Goal: Task Accomplishment & Management: Manage account settings

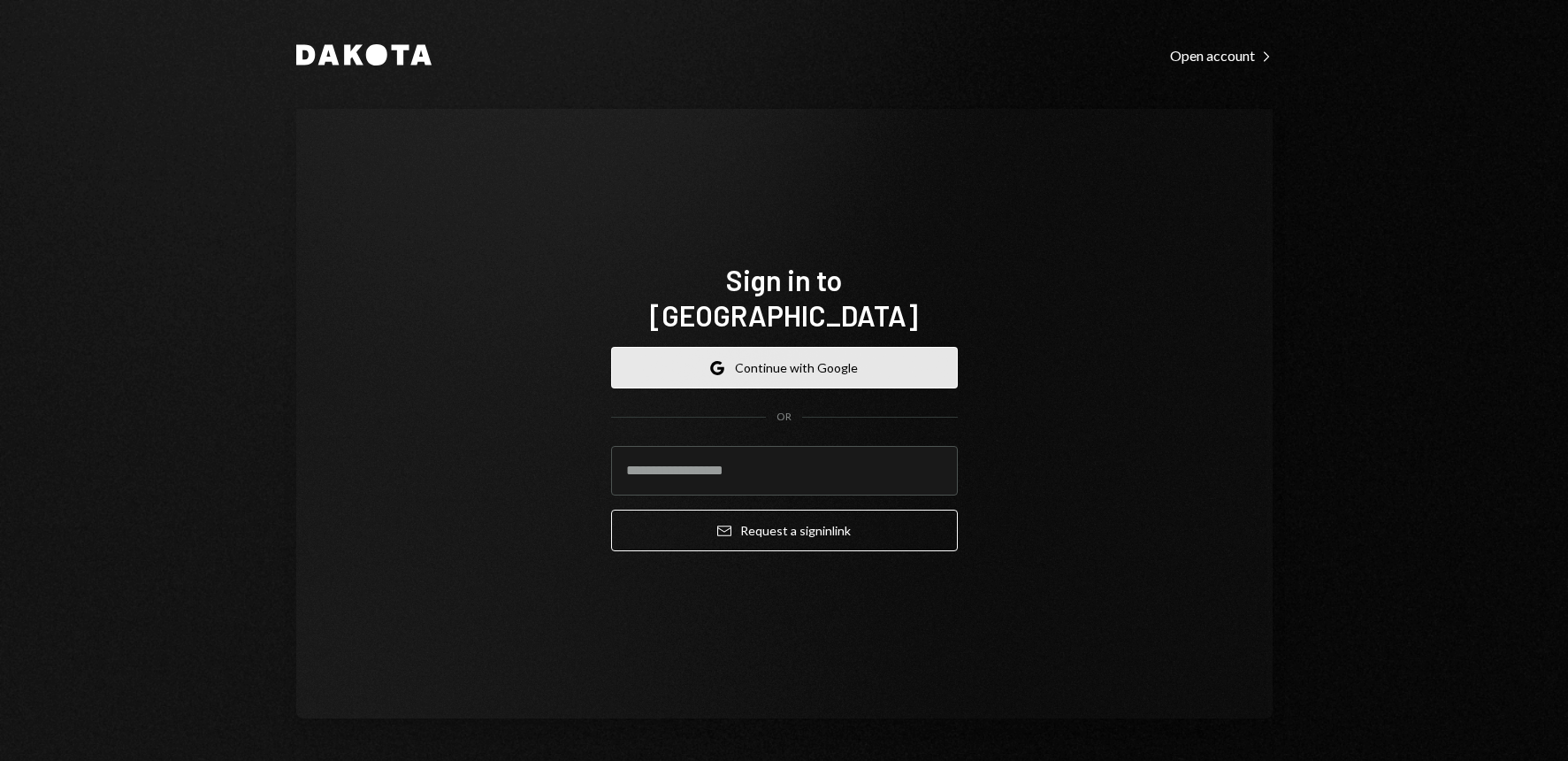
click at [784, 356] on button "Google Continue with Google" at bounding box center [785, 368] width 347 height 42
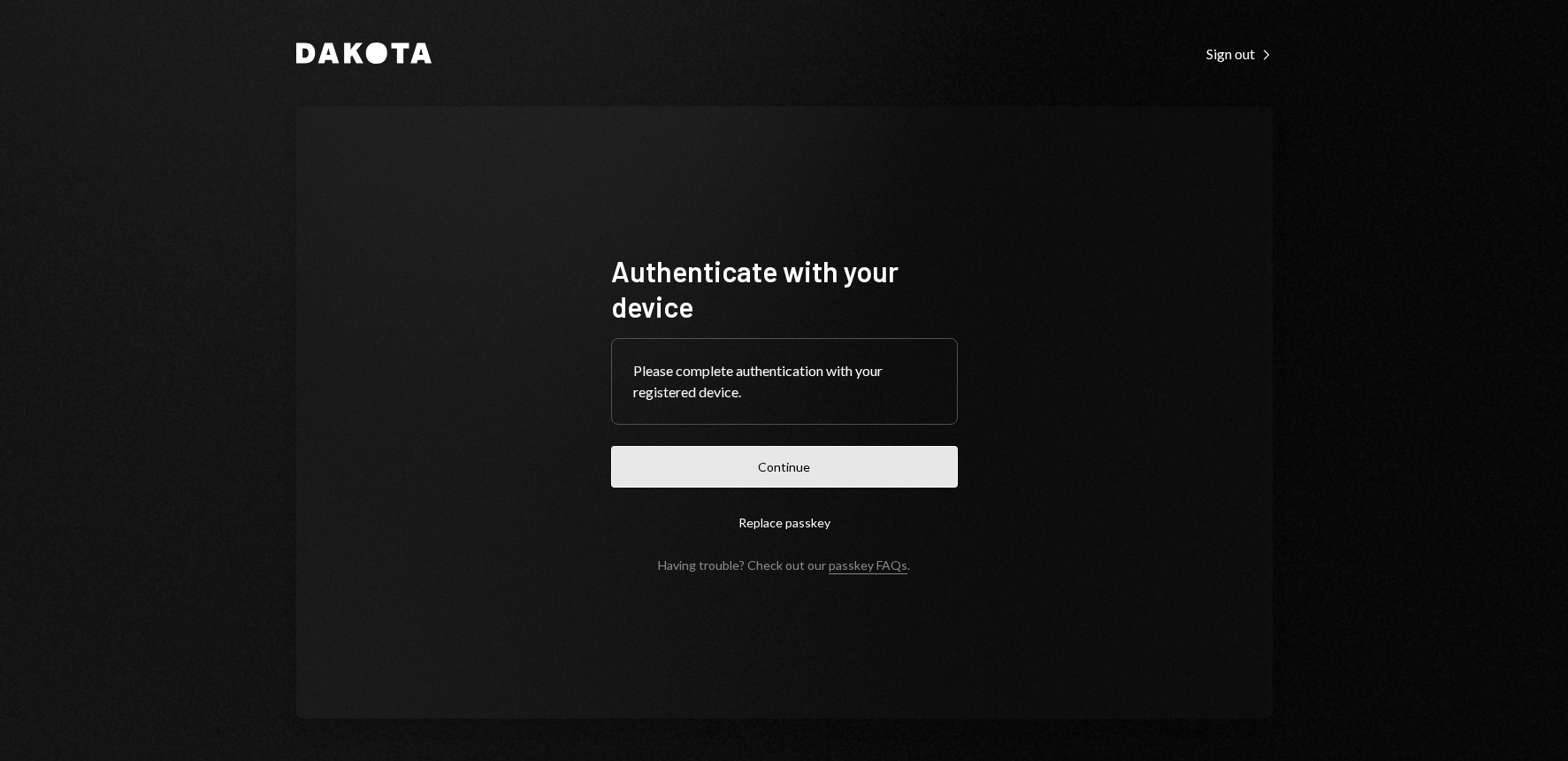
click at [839, 481] on button "Continue" at bounding box center [785, 466] width 347 height 42
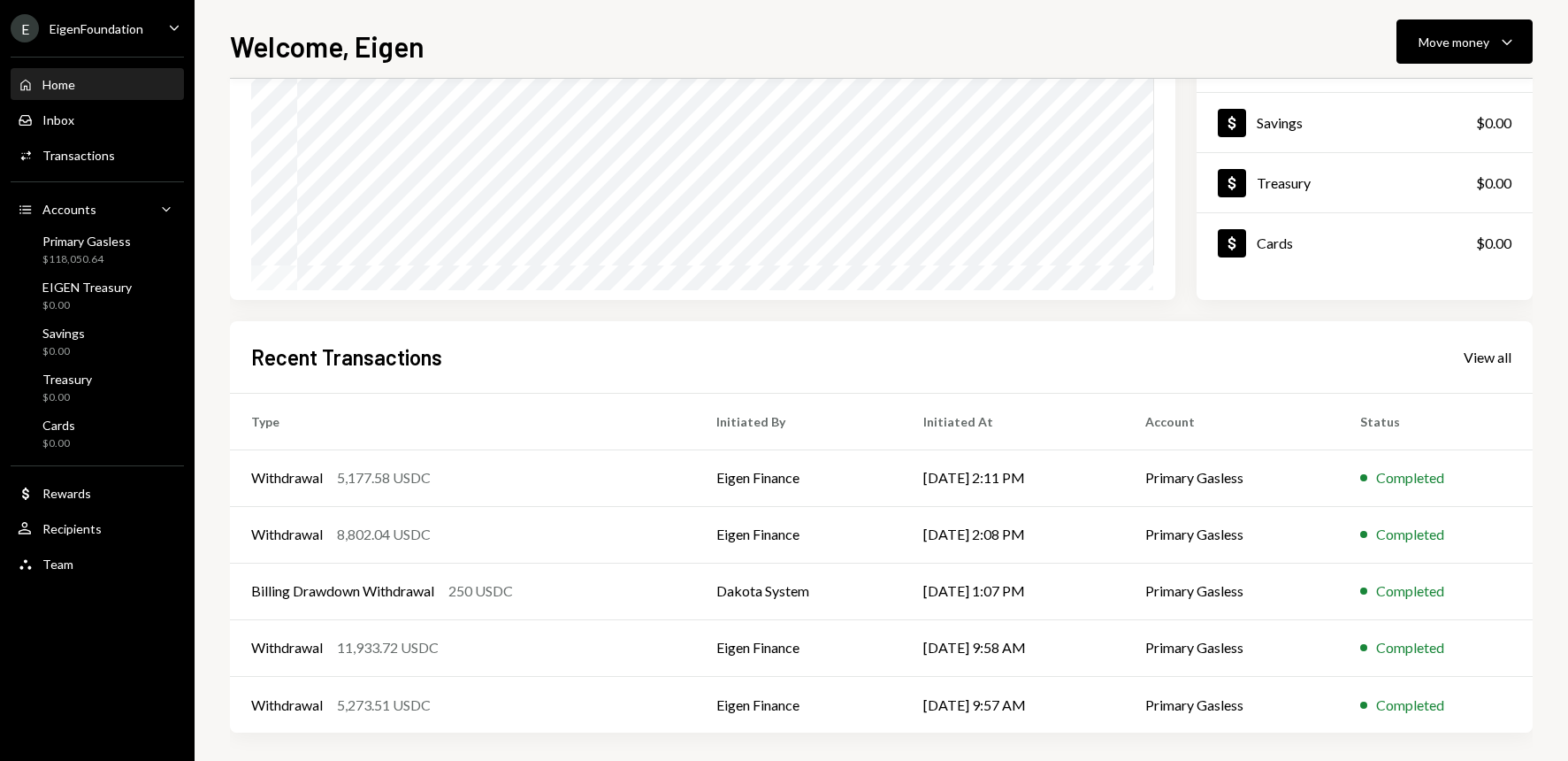
scroll to position [221, 0]
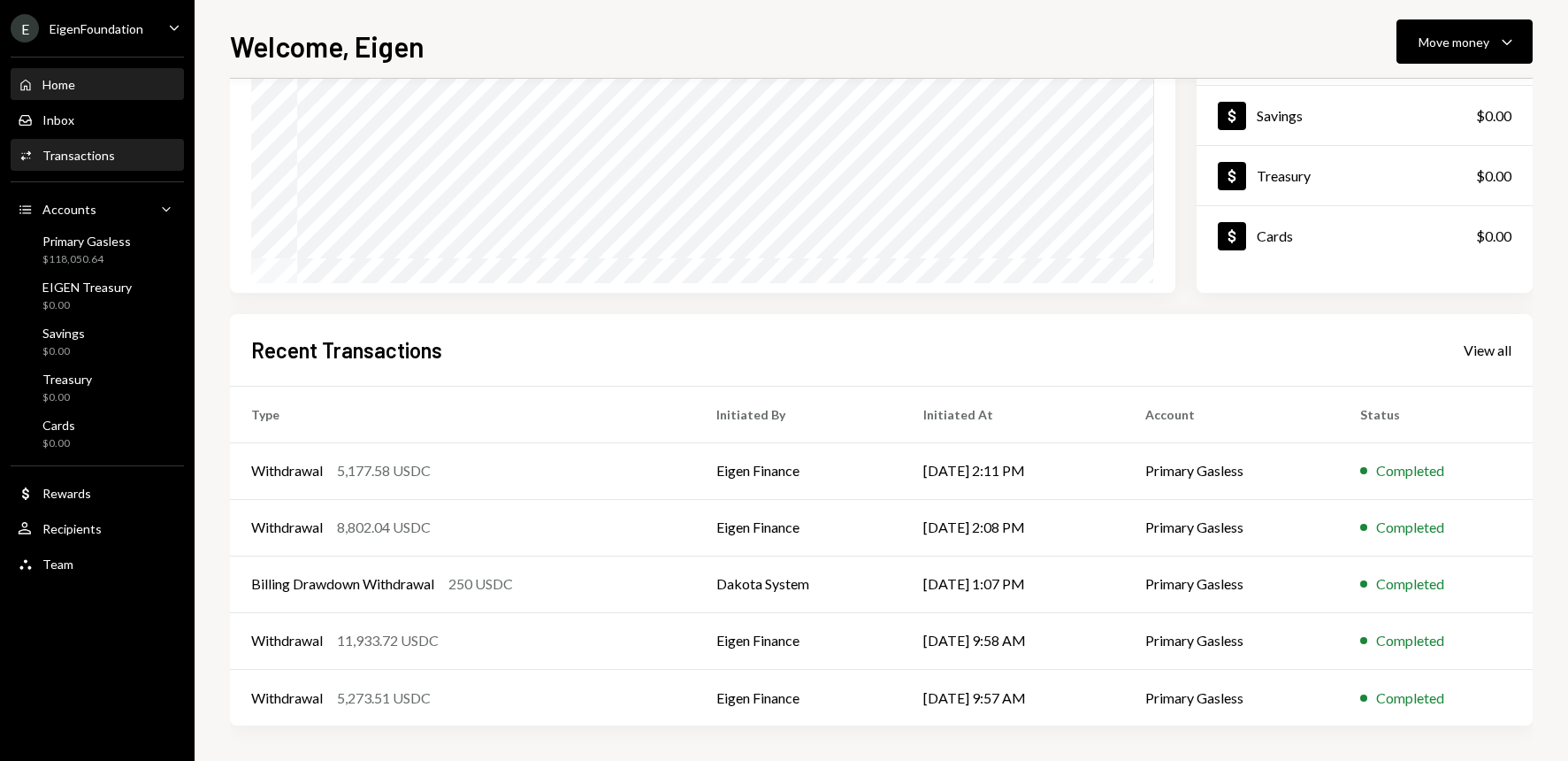
click at [96, 162] on div "Activities Transactions" at bounding box center [66, 155] width 97 height 16
